Goal: Information Seeking & Learning: Compare options

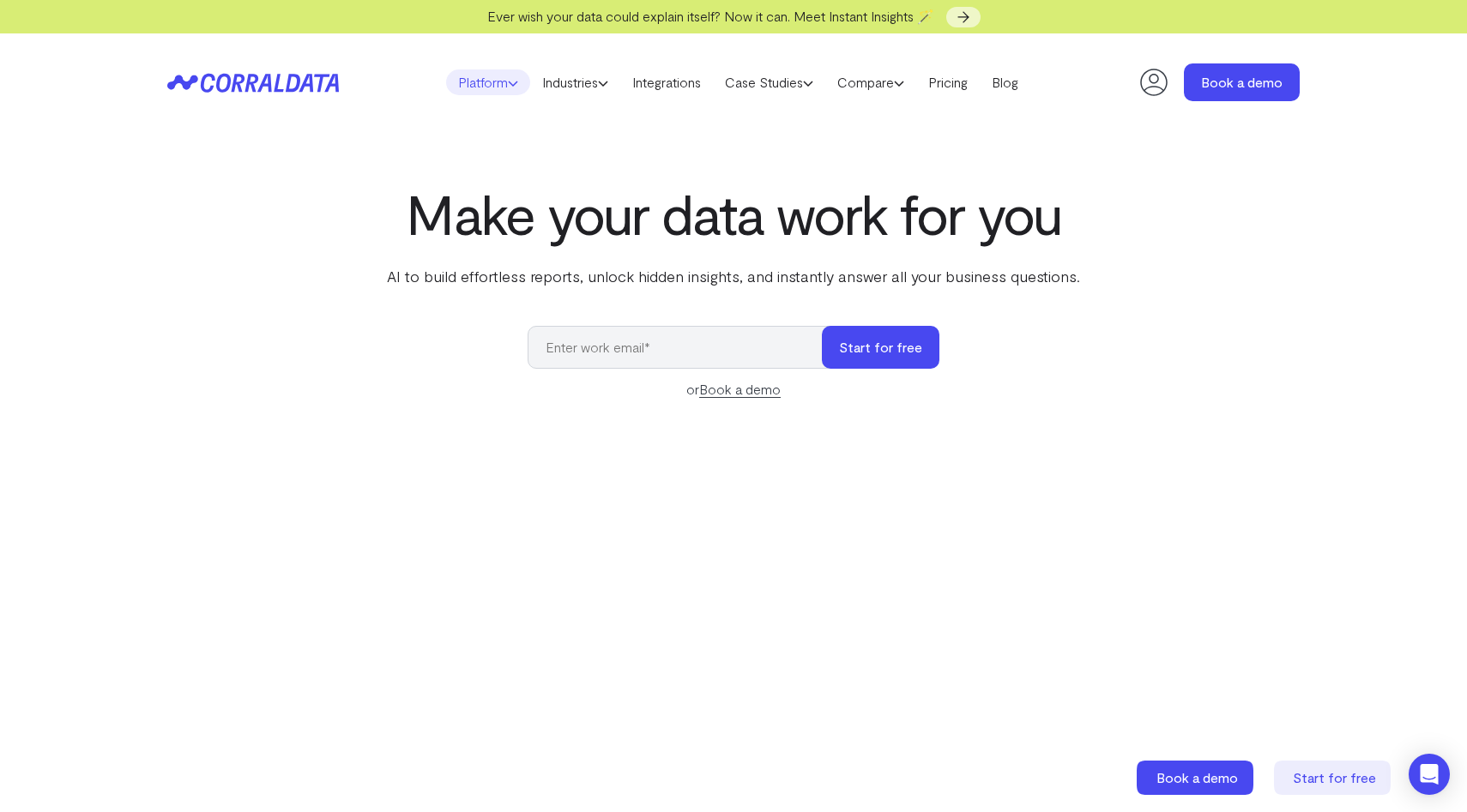
click at [494, 89] on link "Platform" at bounding box center [487, 82] width 84 height 26
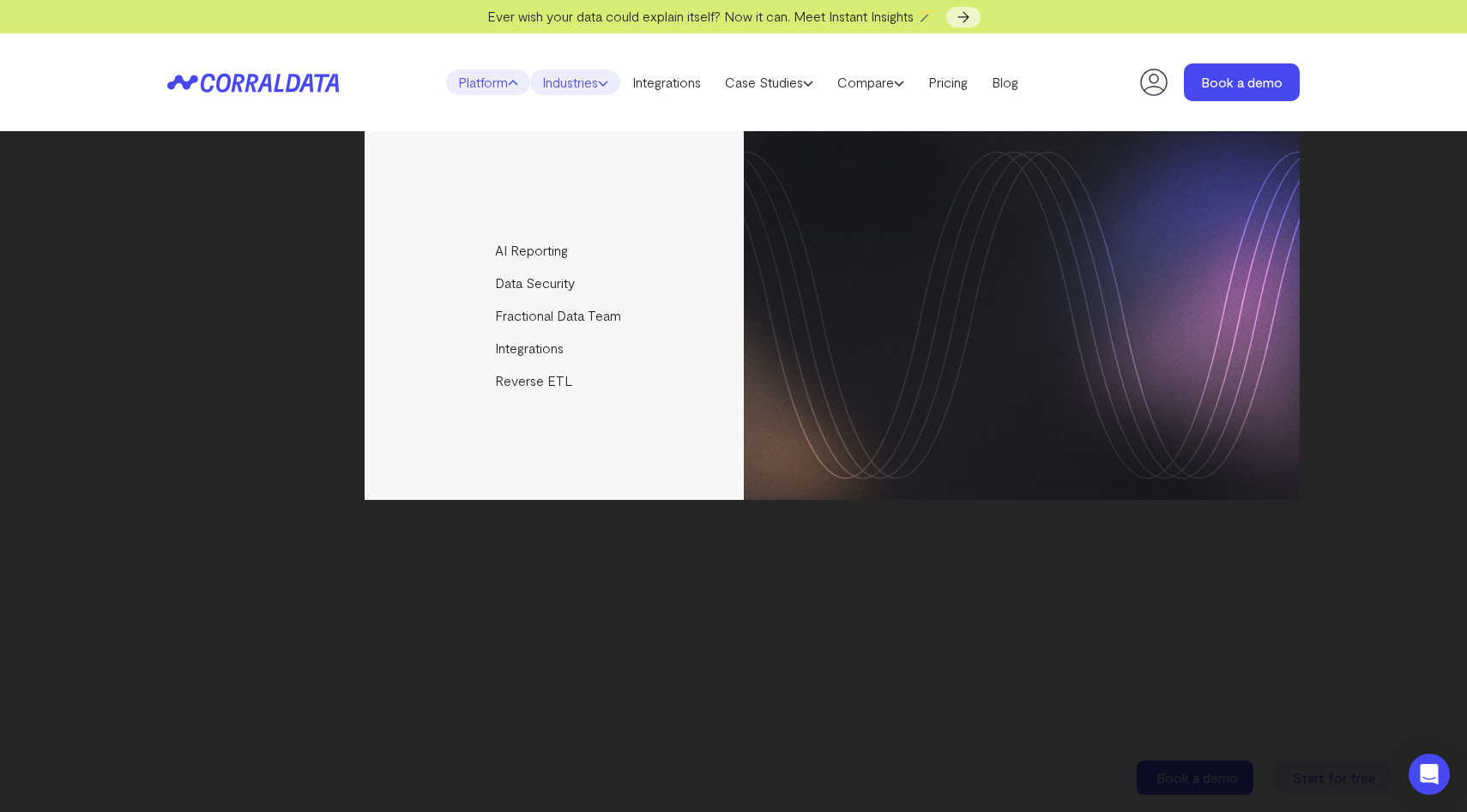
click at [584, 86] on link "Industries" at bounding box center [575, 82] width 90 height 26
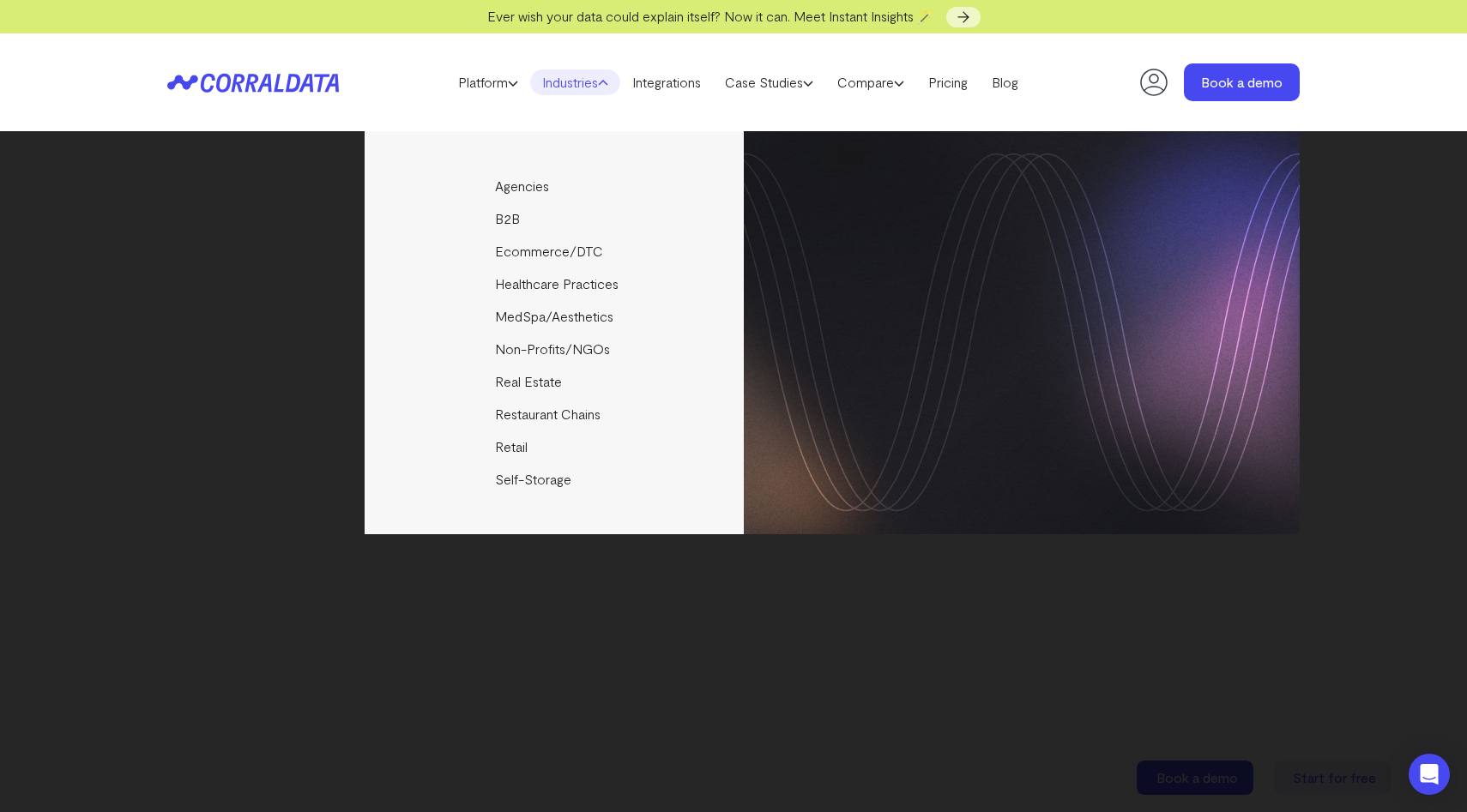
click at [312, 80] on icon at bounding box center [253, 83] width 172 height 19
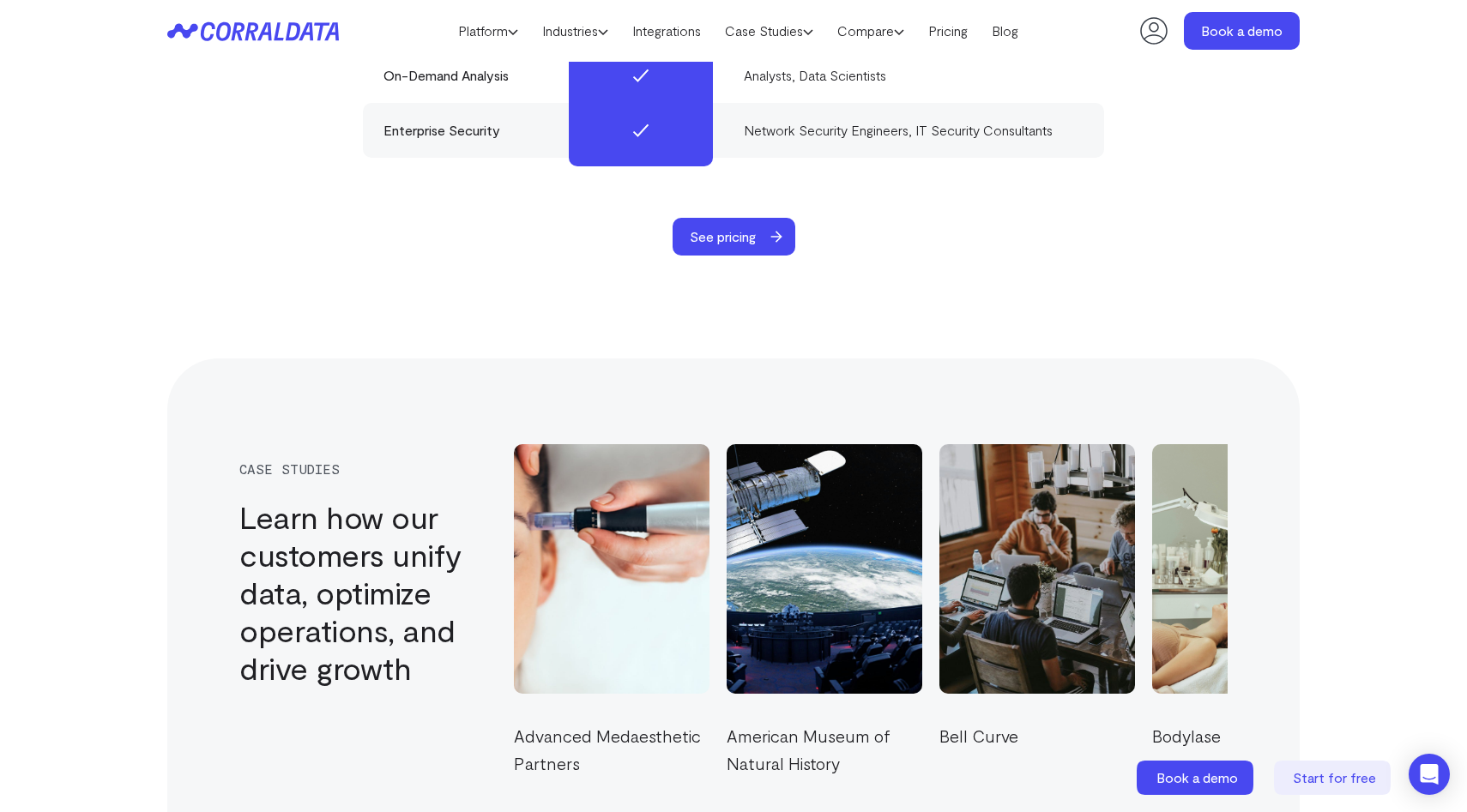
scroll to position [5572, 0]
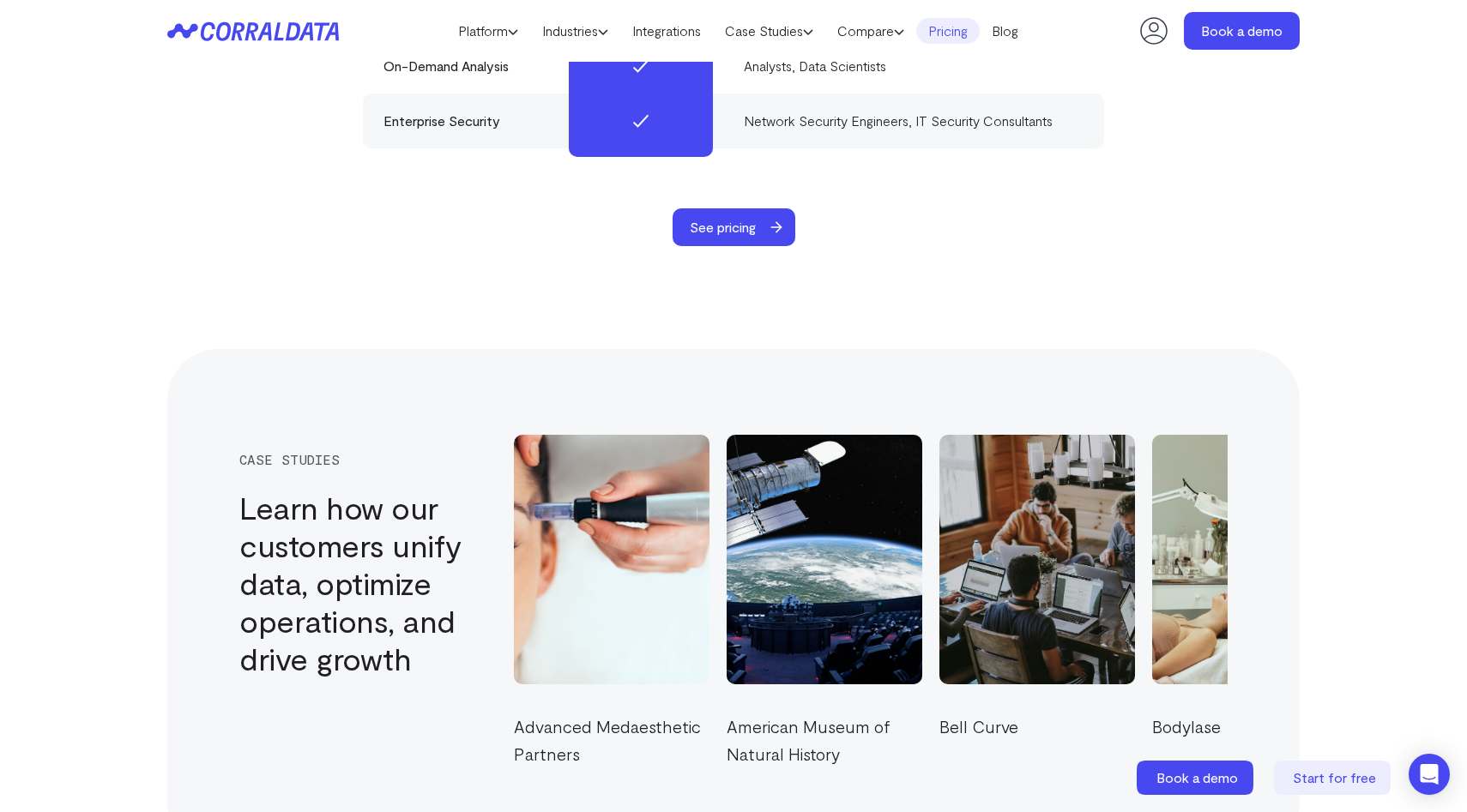
click at [938, 29] on link "Pricing" at bounding box center [948, 31] width 64 height 26
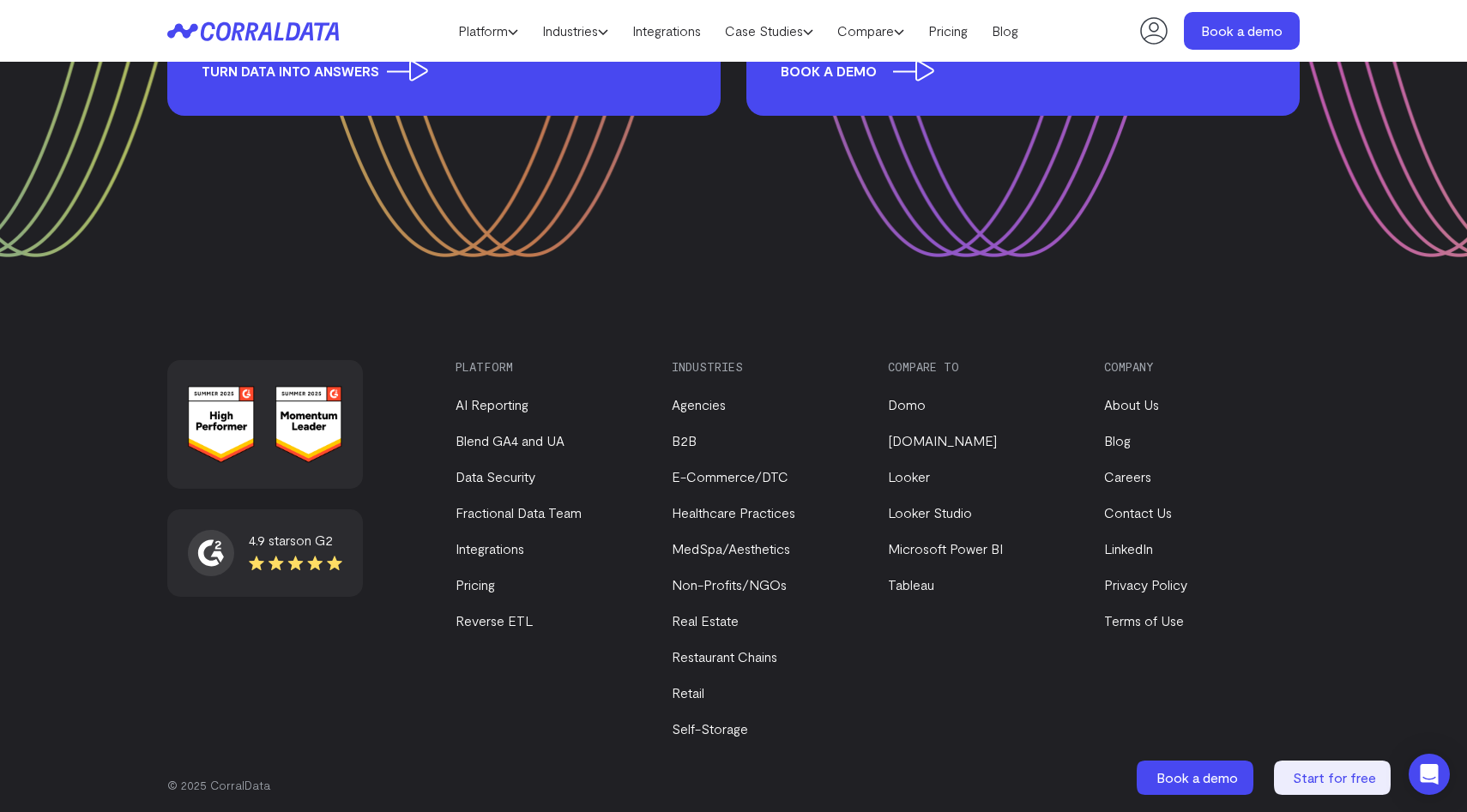
scroll to position [2551, 0]
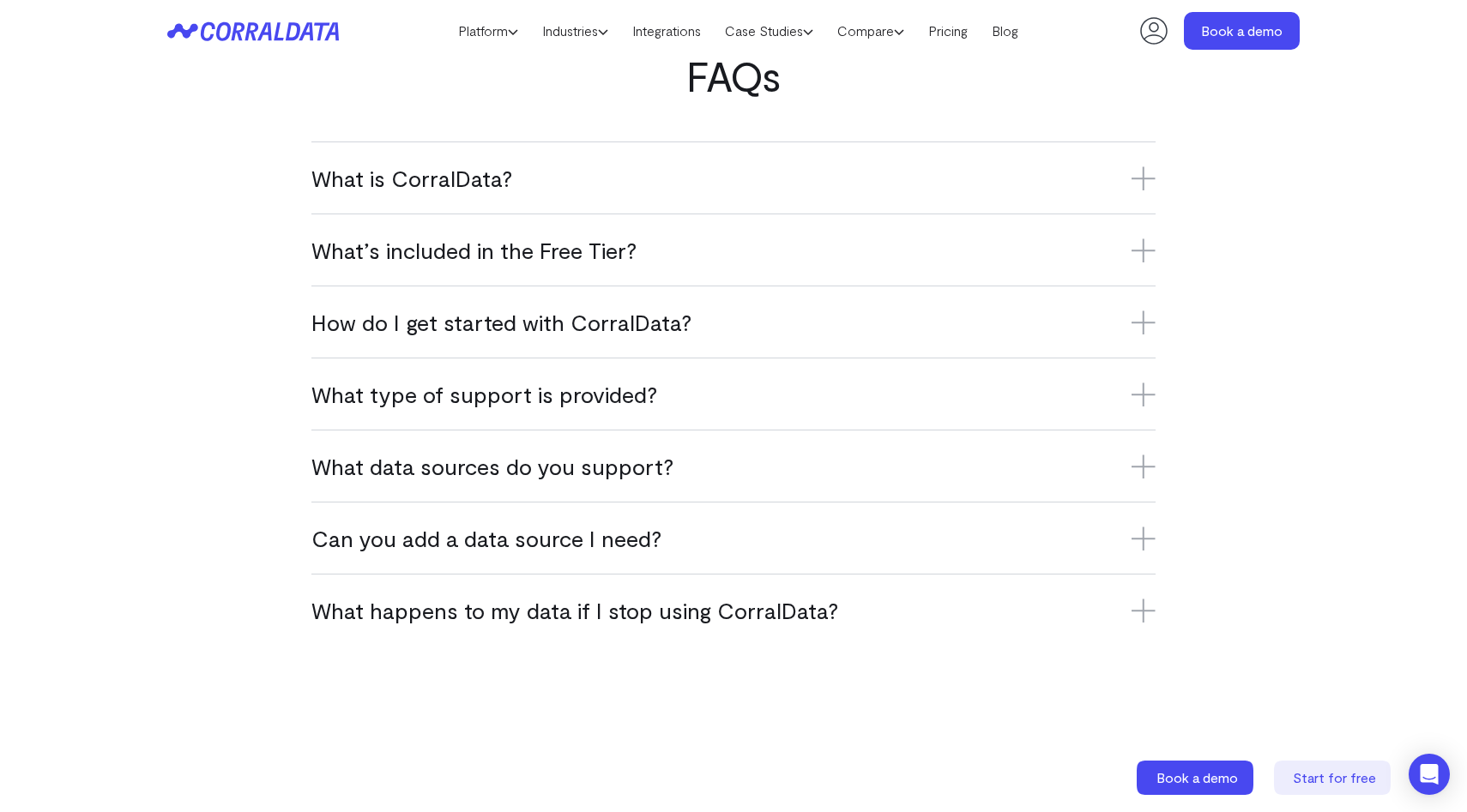
scroll to position [1026, 0]
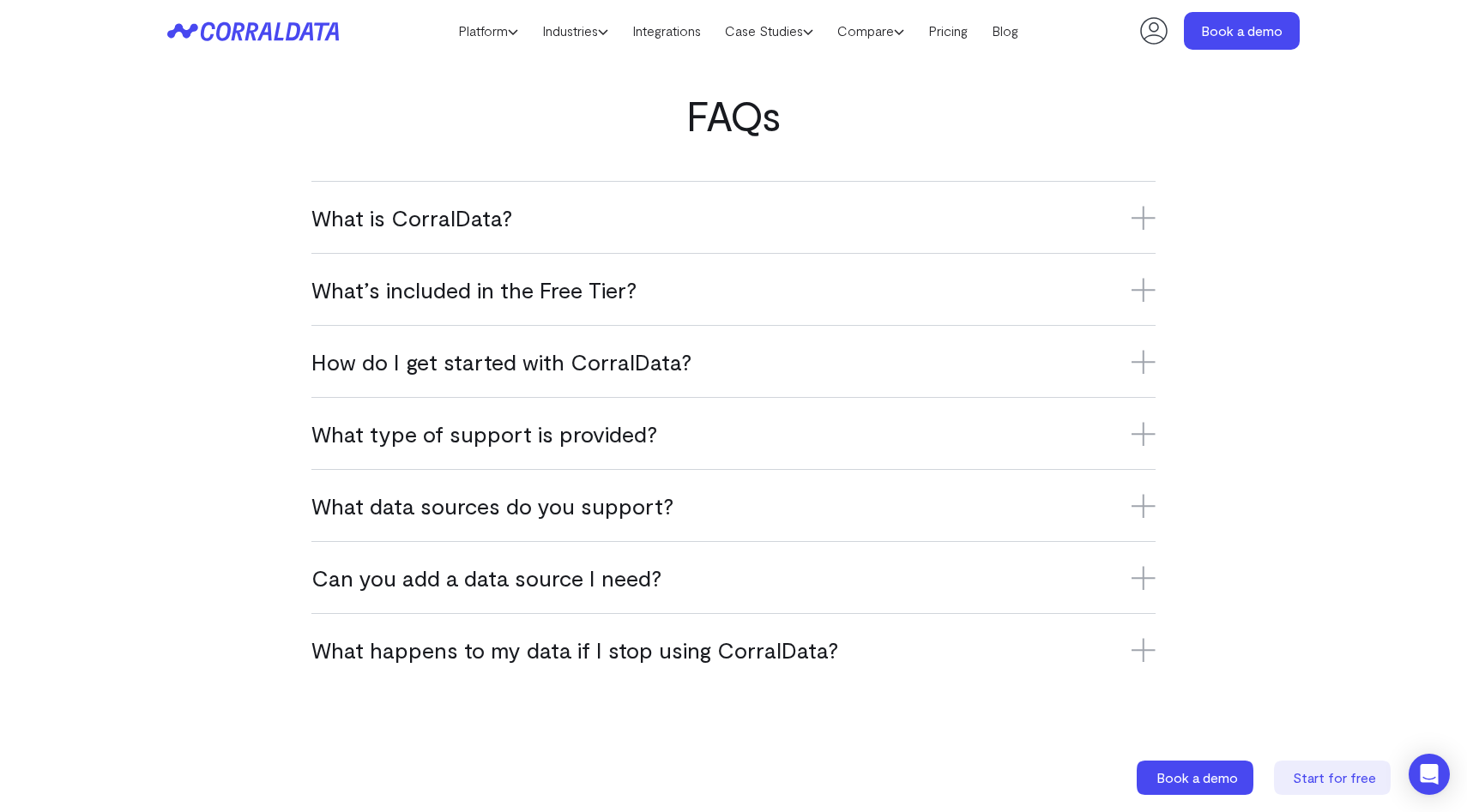
click at [461, 221] on h3 "What is CorralData?" at bounding box center [733, 217] width 844 height 28
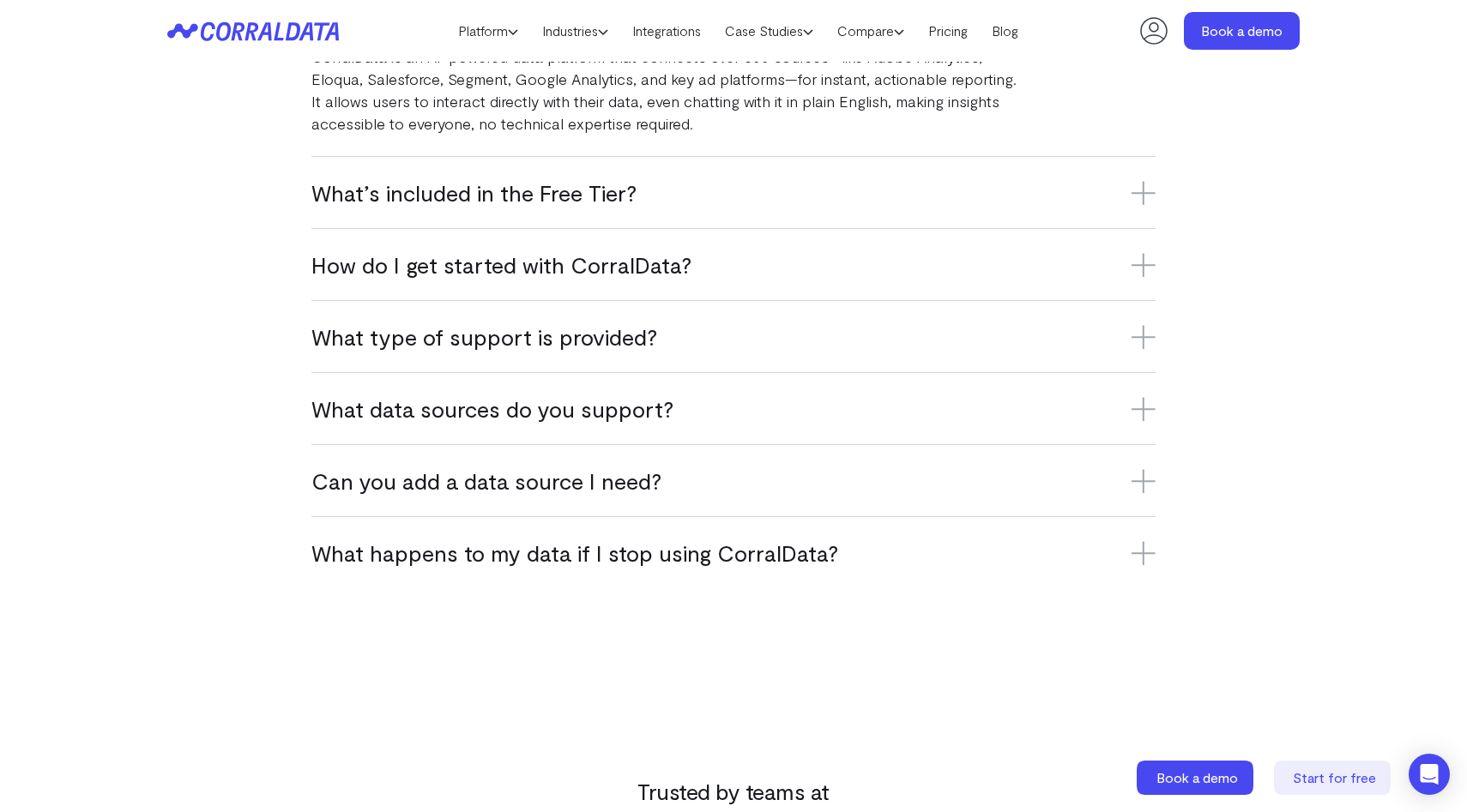
scroll to position [1242, 0]
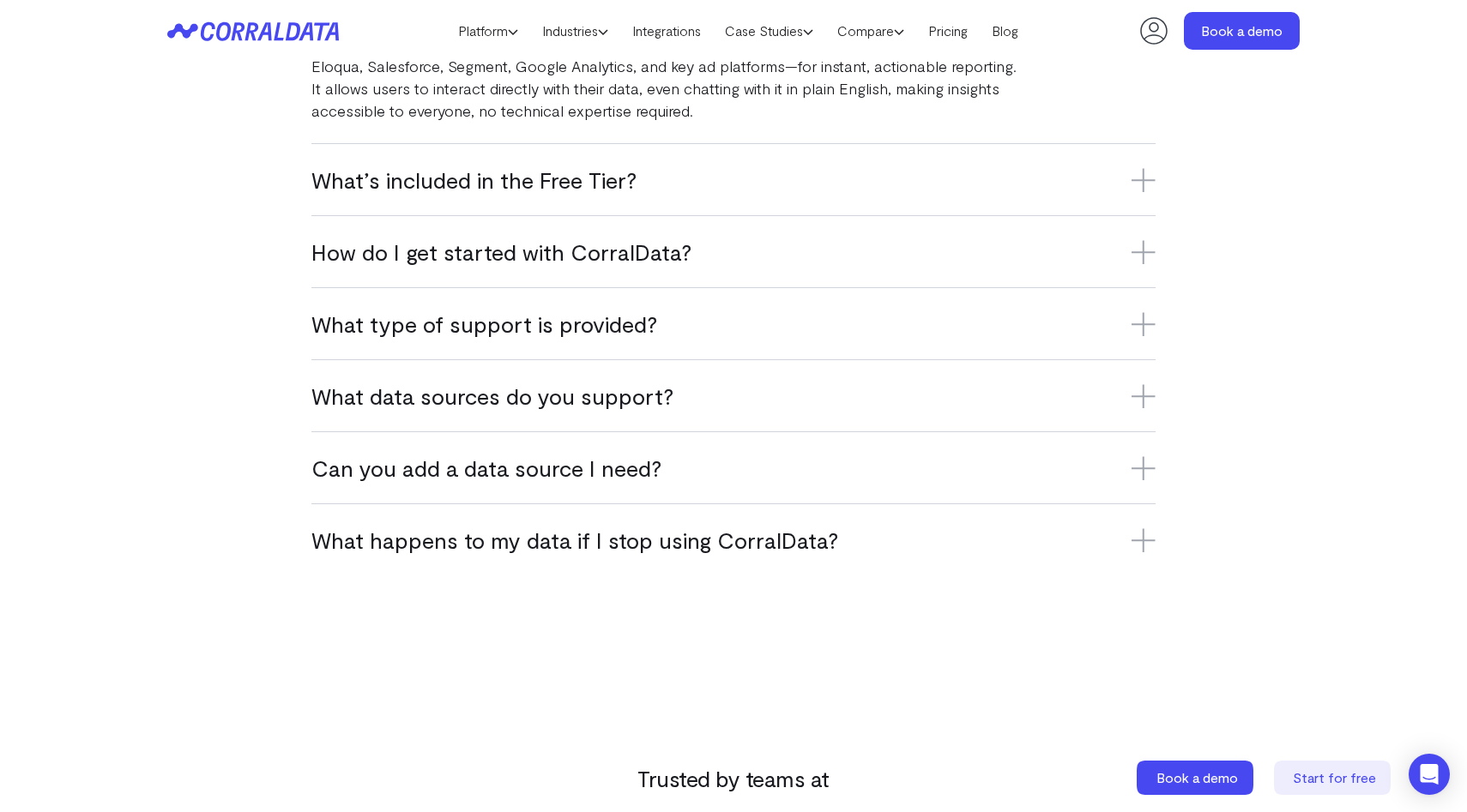
click at [461, 214] on div "What’s included in the Free Tier? The Free Tier includes one data source, one u…" at bounding box center [733, 179] width 844 height 72
click at [462, 171] on h3 "What’s included in the Free Tier?" at bounding box center [733, 179] width 844 height 28
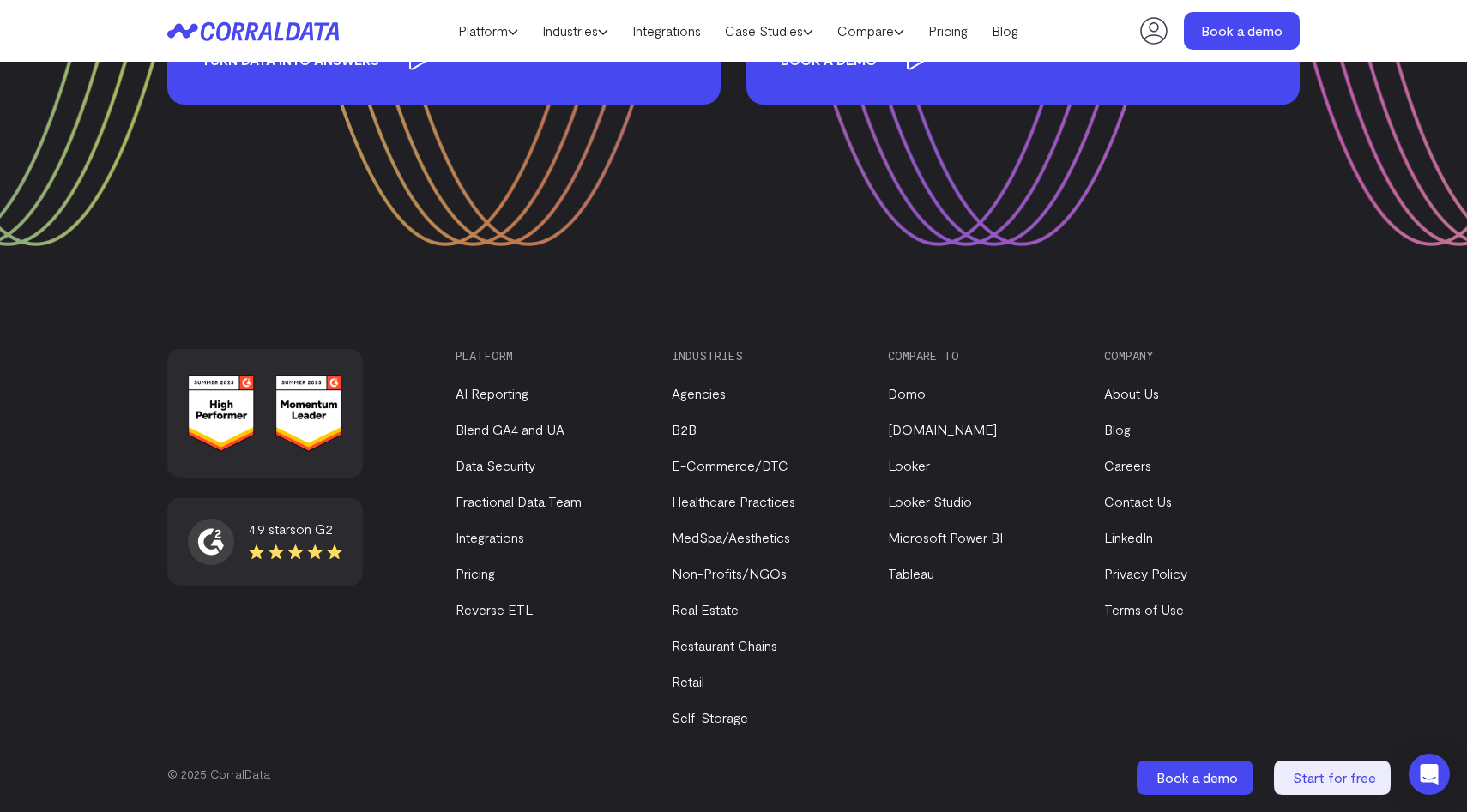
scroll to position [2599, 0]
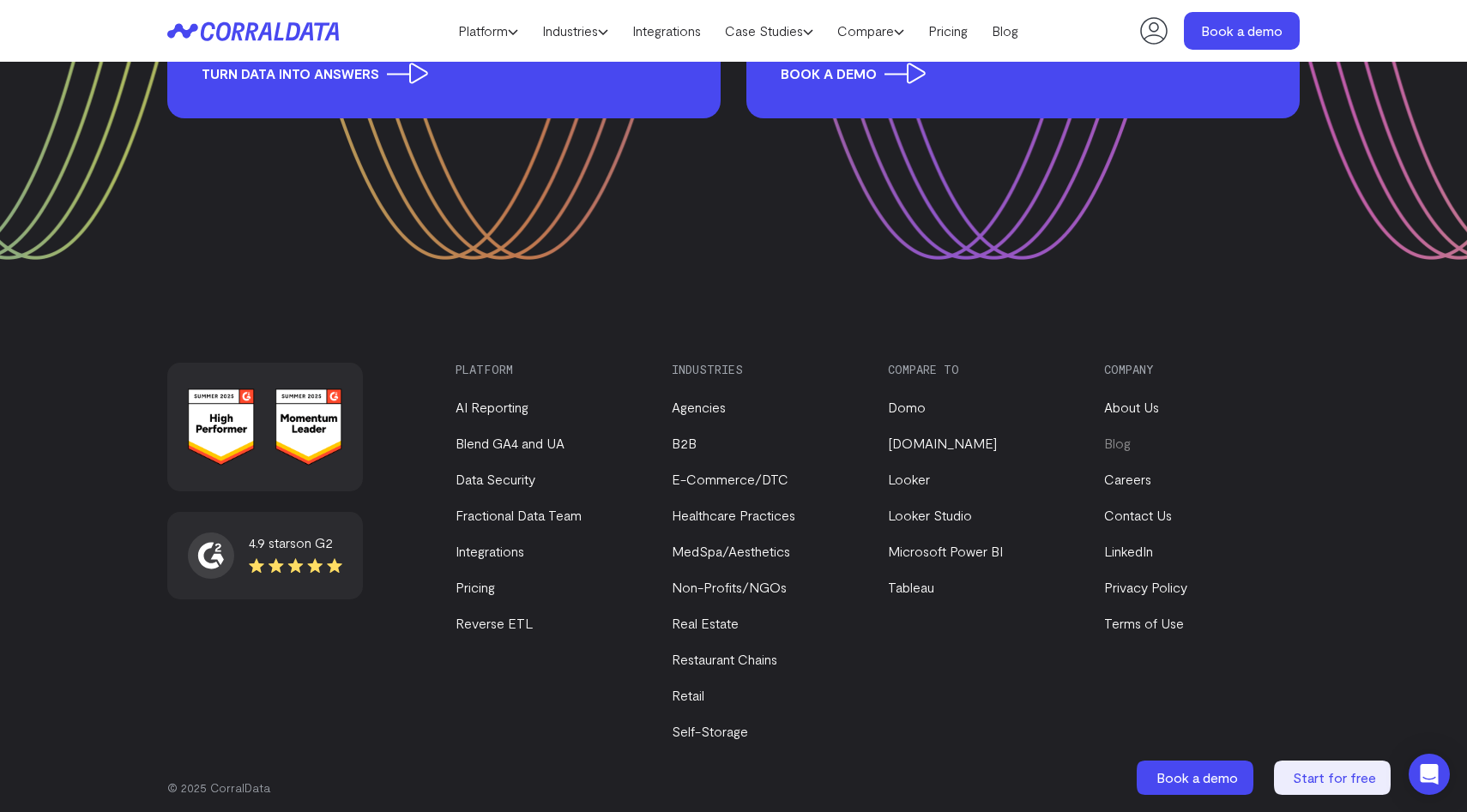
click at [1120, 445] on link "Blog" at bounding box center [1118, 443] width 27 height 16
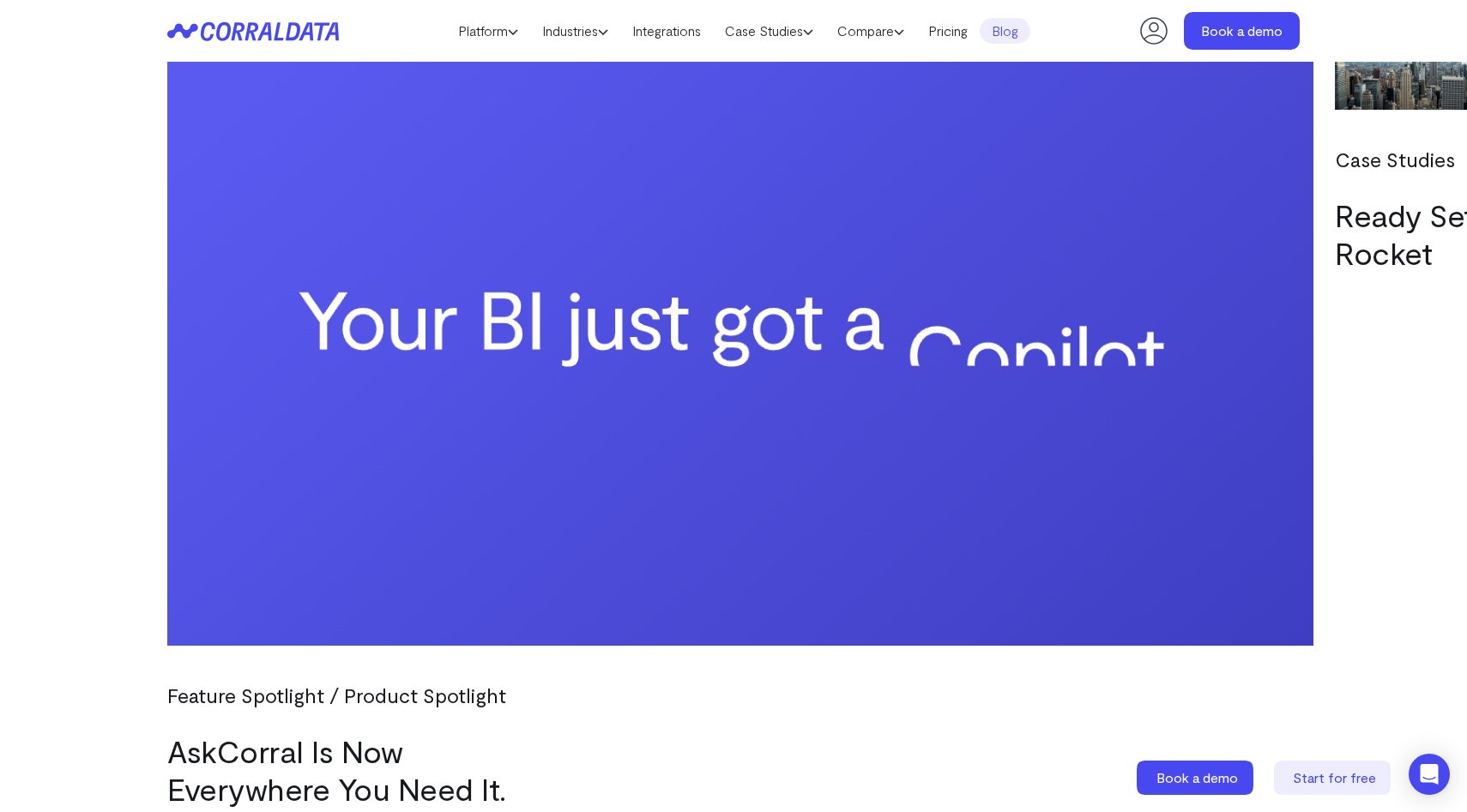
scroll to position [1583, 0]
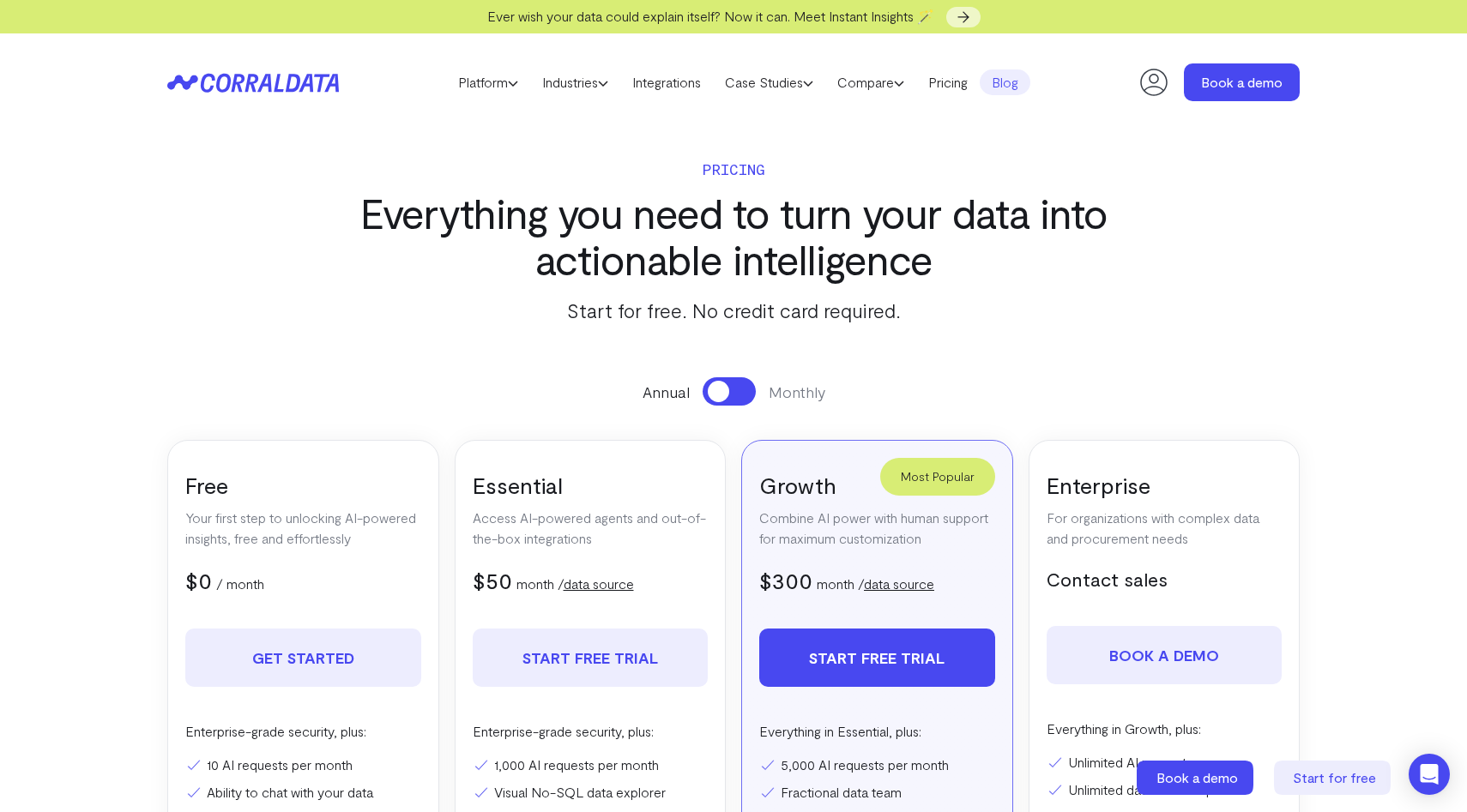
click at [1013, 82] on link "Blog" at bounding box center [1005, 82] width 50 height 26
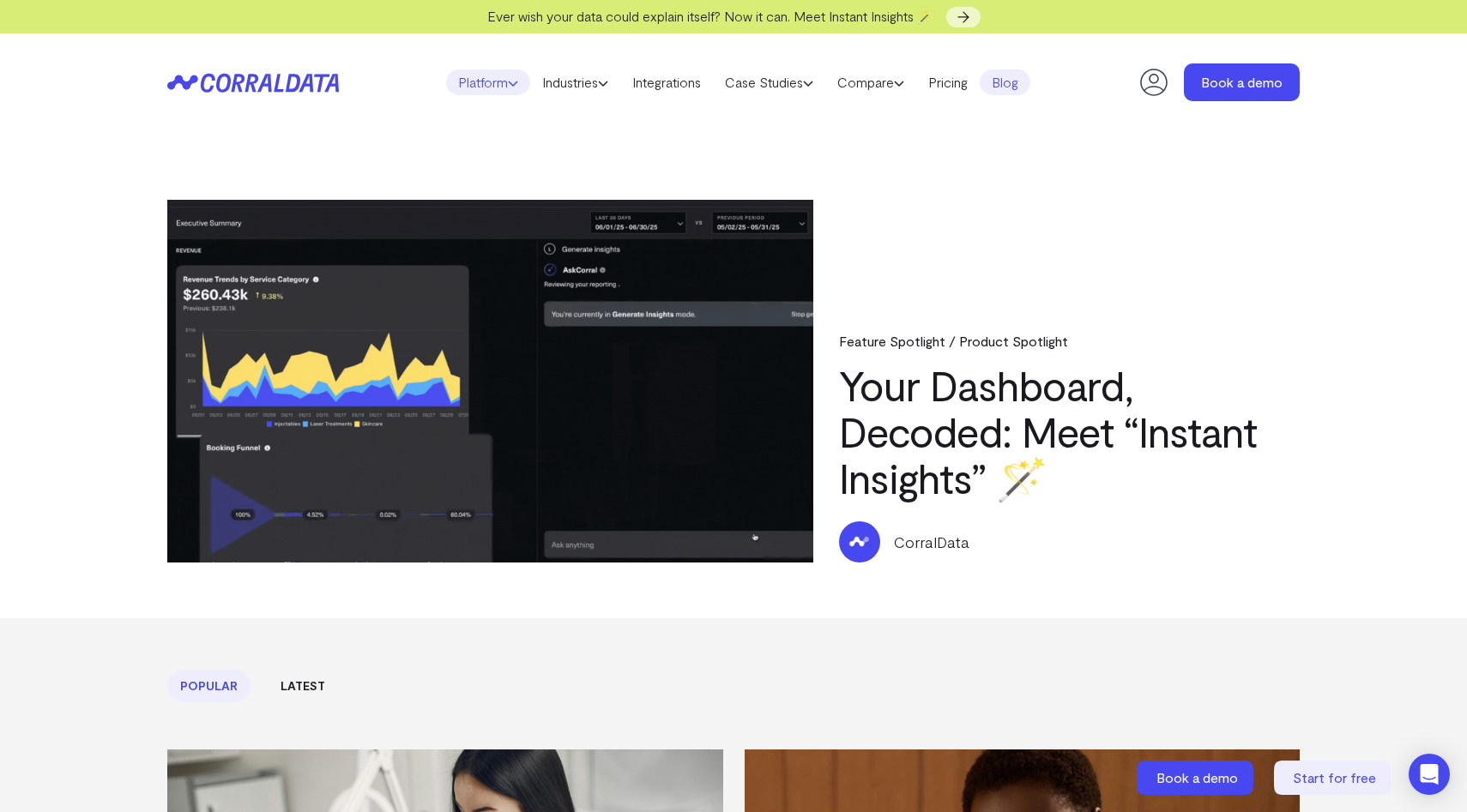
click at [485, 85] on link "Platform" at bounding box center [487, 82] width 84 height 26
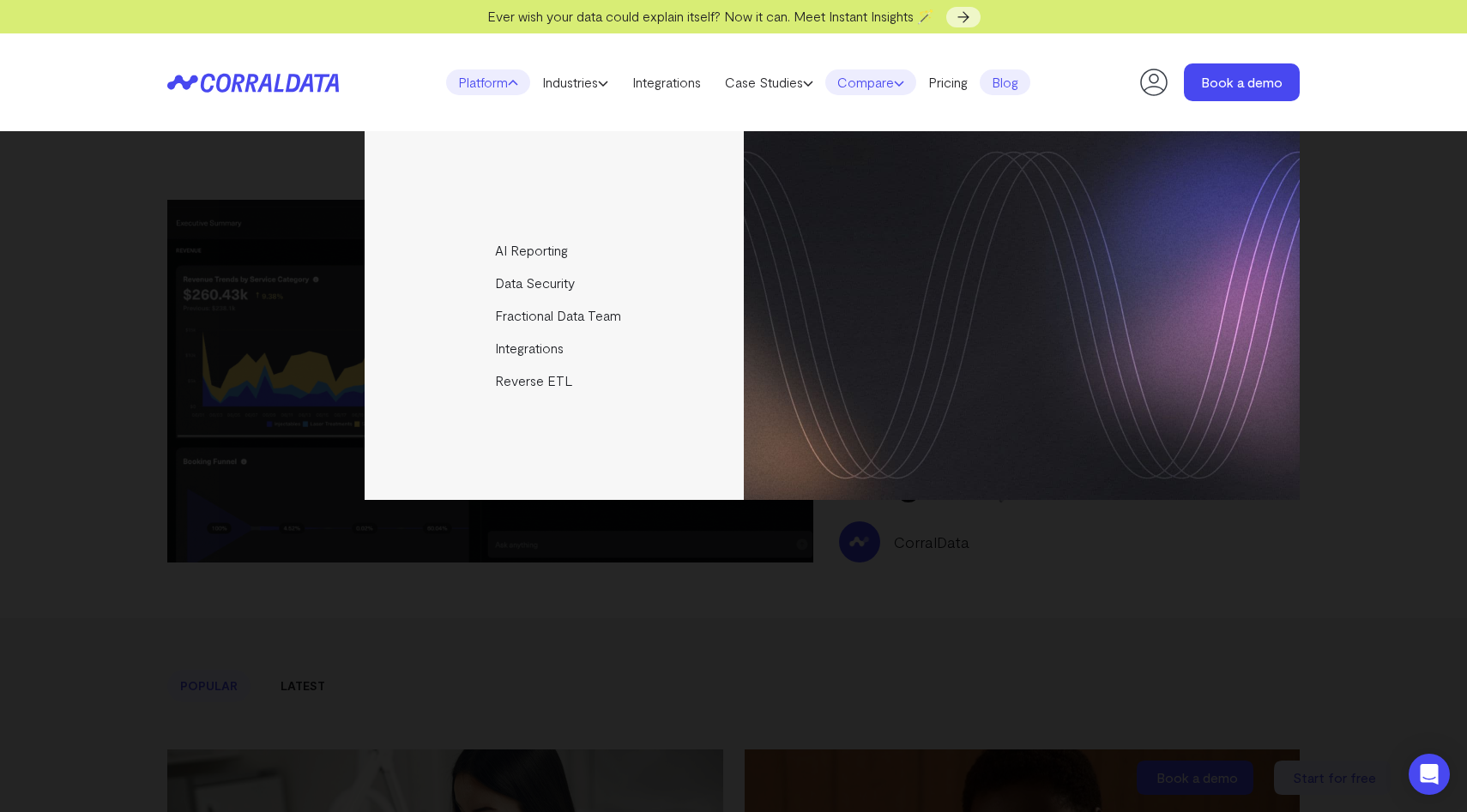
click at [880, 77] on link "Compare" at bounding box center [871, 82] width 91 height 26
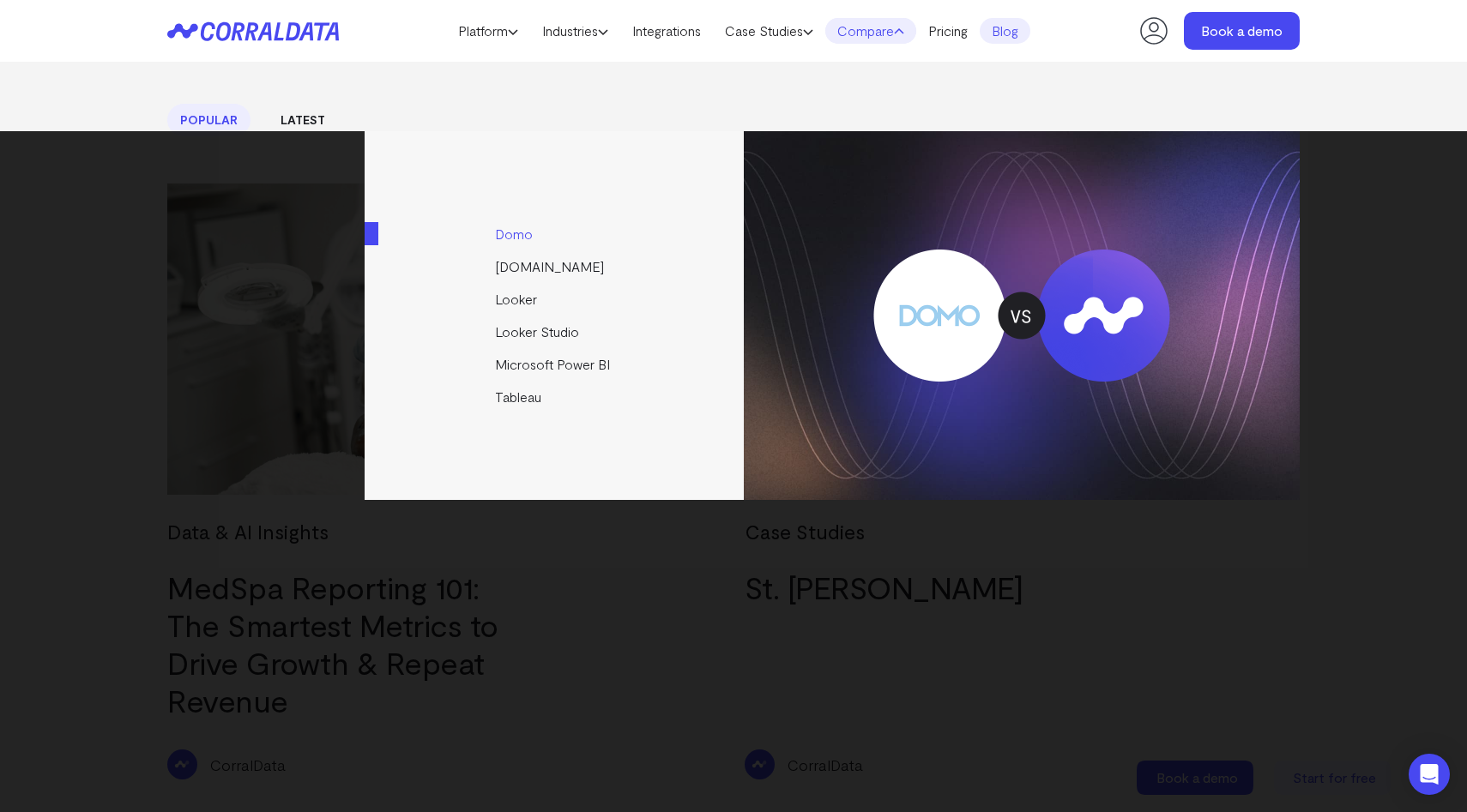
scroll to position [528, 0]
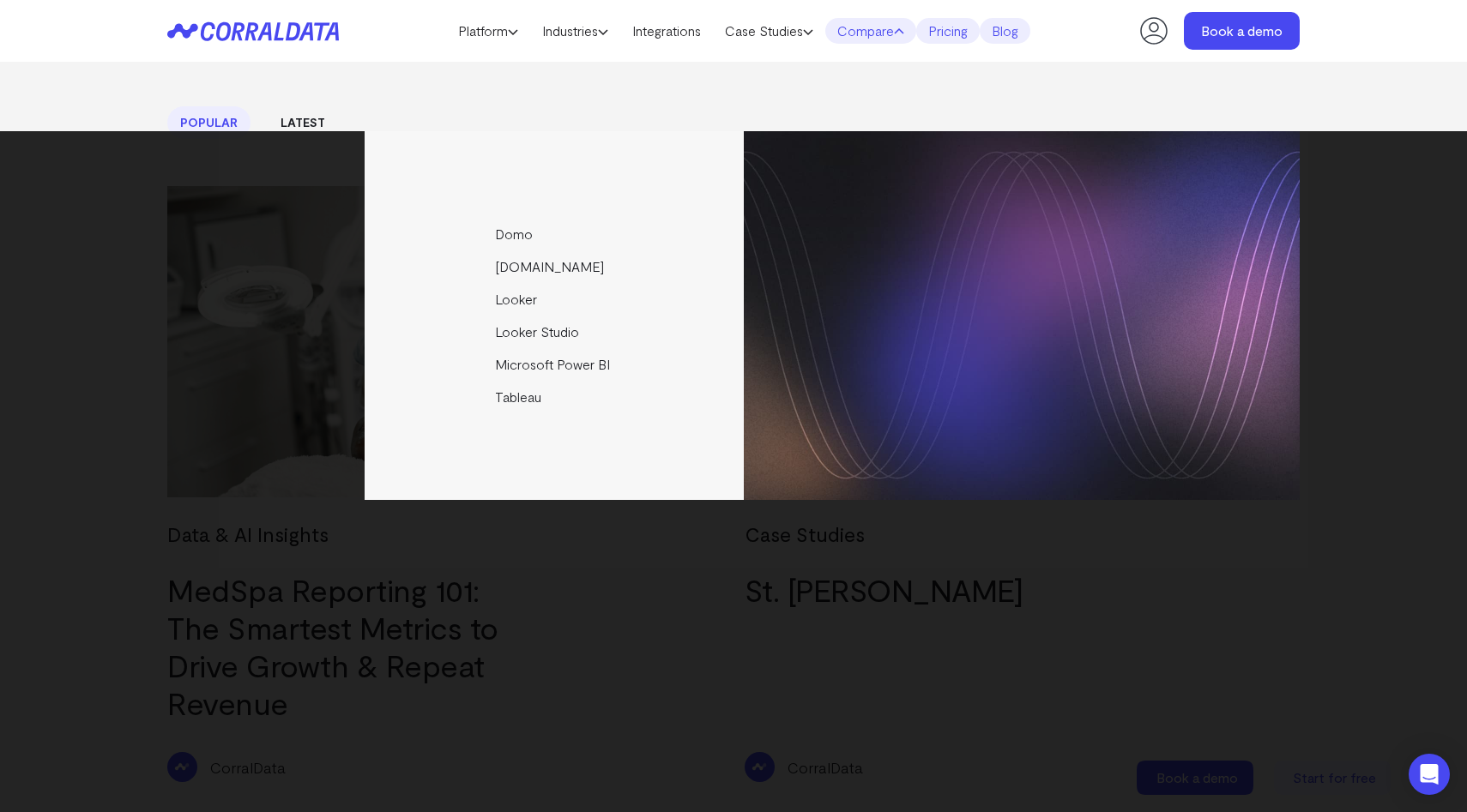
click at [959, 34] on link "Pricing" at bounding box center [948, 31] width 64 height 26
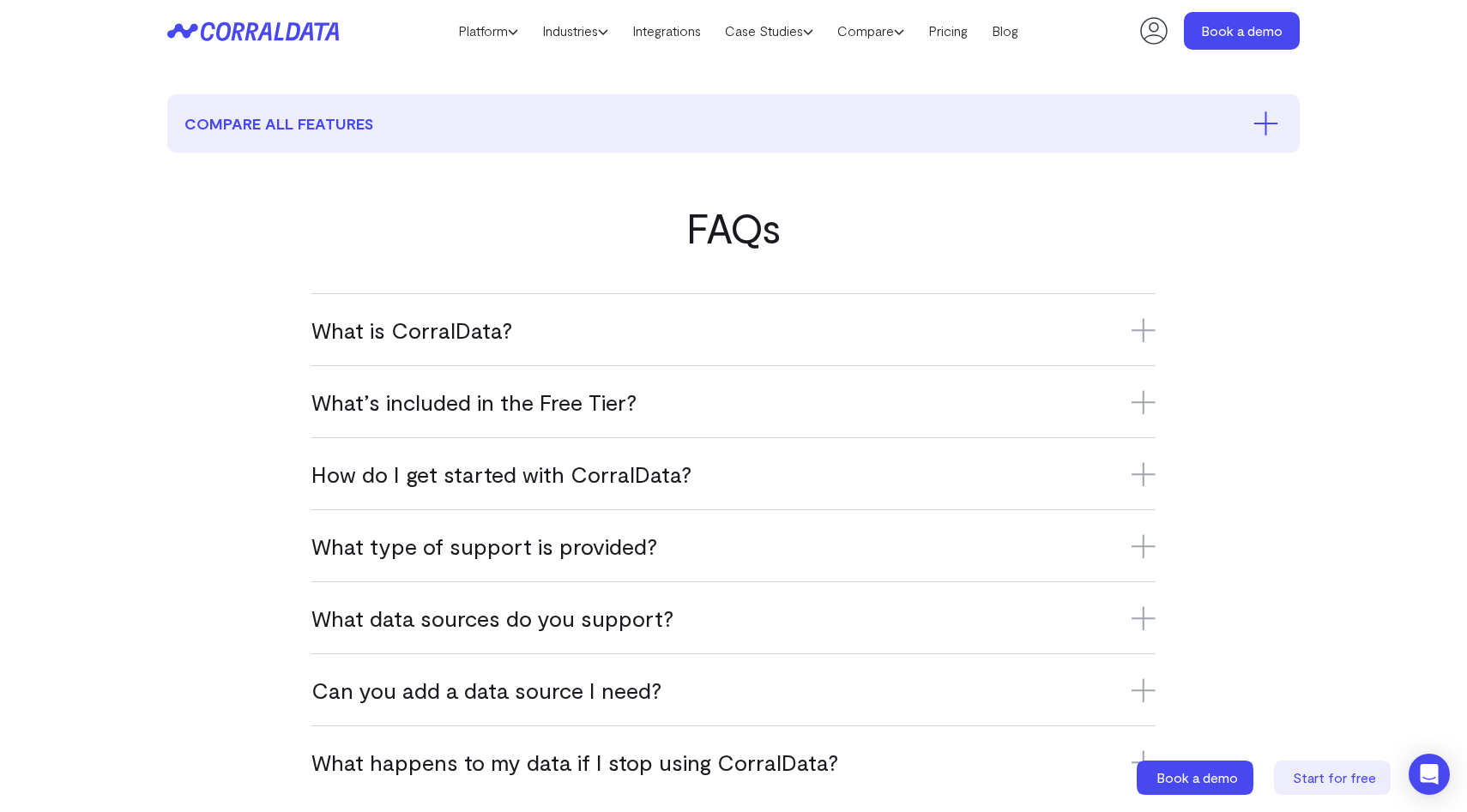
scroll to position [918, 0]
